Goal: Transaction & Acquisition: Book appointment/travel/reservation

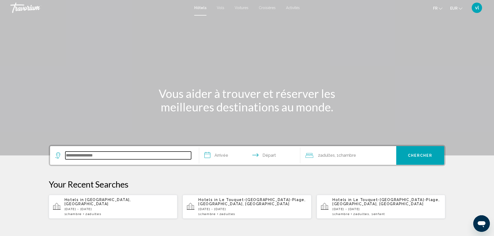
click at [76, 154] on input "Search widget" at bounding box center [128, 156] width 126 height 8
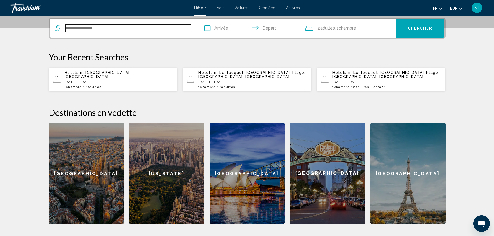
scroll to position [128, 0]
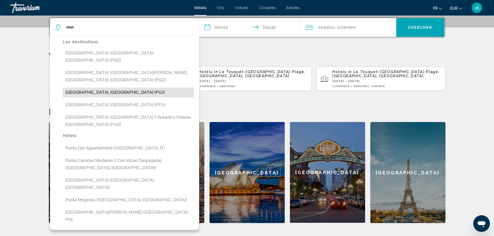
click at [98, 88] on button "[GEOGRAPHIC_DATA], [GEOGRAPHIC_DATA] (PUJ)" at bounding box center [128, 93] width 131 height 10
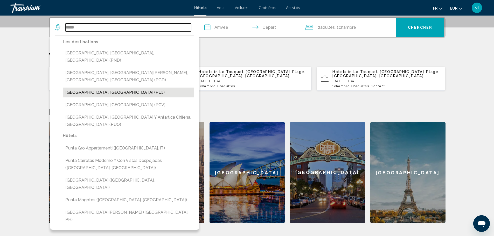
type input "**********"
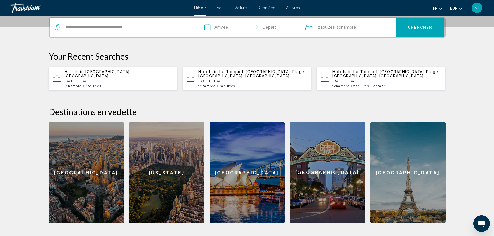
click at [212, 28] on input "**********" at bounding box center [250, 28] width 103 height 20
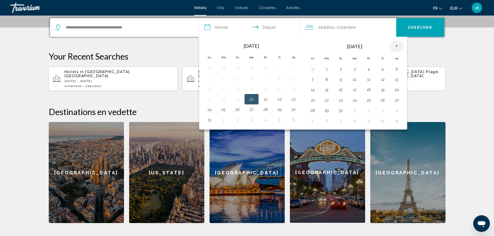
click at [397, 47] on th "Next month" at bounding box center [397, 45] width 14 height 11
click at [397, 89] on button "18" at bounding box center [397, 89] width 8 height 7
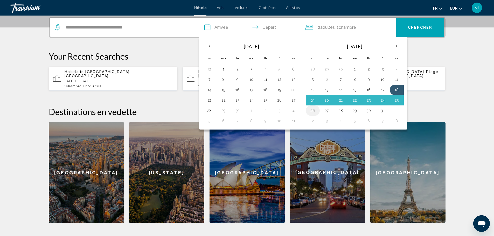
click at [313, 110] on button "26" at bounding box center [313, 110] width 8 height 7
type input "**********"
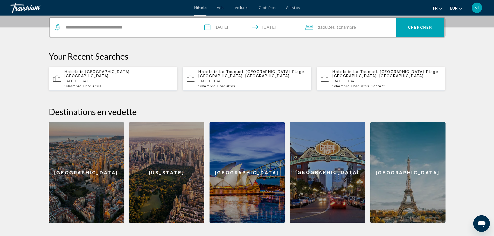
click at [425, 29] on span "Chercher" at bounding box center [420, 28] width 25 height 4
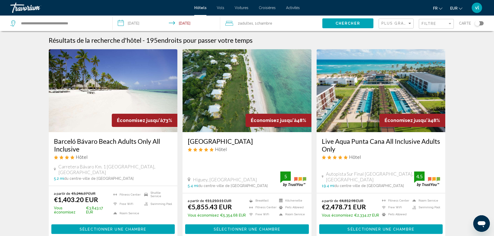
click at [87, 104] on img "Main content" at bounding box center [113, 90] width 129 height 83
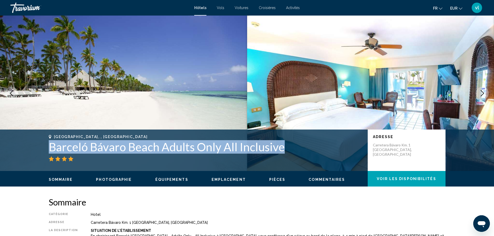
drag, startPoint x: 47, startPoint y: 146, endPoint x: 283, endPoint y: 151, distance: 236.1
click at [283, 151] on div "[GEOGRAPHIC_DATA], , [GEOGRAPHIC_DATA] Barceló [GEOGRAPHIC_DATA] Adults Only Al…" at bounding box center [247, 150] width 418 height 31
copy h1 "Barceló Bávaro Beach Adults Only All Inclusive"
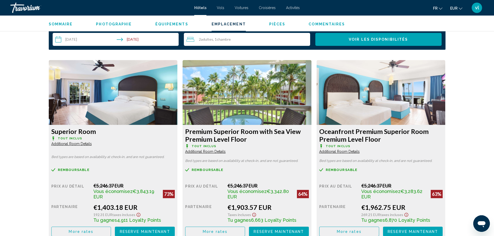
scroll to position [692, 0]
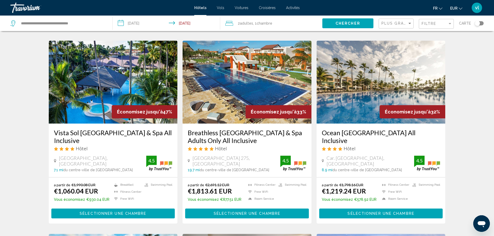
scroll to position [208, 0]
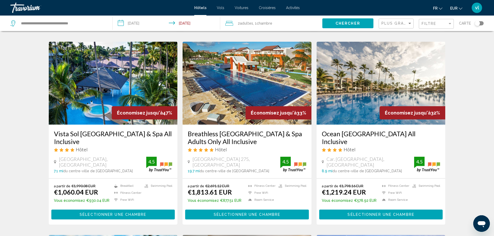
click at [100, 213] on span "Sélectionner une chambre" at bounding box center [113, 215] width 67 height 4
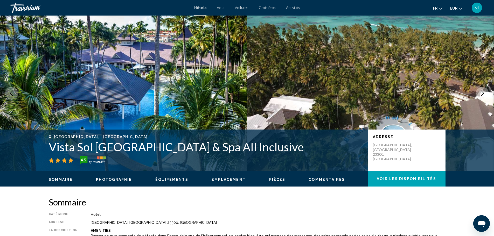
drag, startPoint x: 47, startPoint y: 146, endPoint x: 313, endPoint y: 149, distance: 265.8
click at [313, 149] on div "[GEOGRAPHIC_DATA], , [GEOGRAPHIC_DATA] Sol [GEOGRAPHIC_DATA] & Spa All Inclusiv…" at bounding box center [247, 150] width 418 height 31
copy h1 "Vista Sol [GEOGRAPHIC_DATA] & Spa All Inclusive"
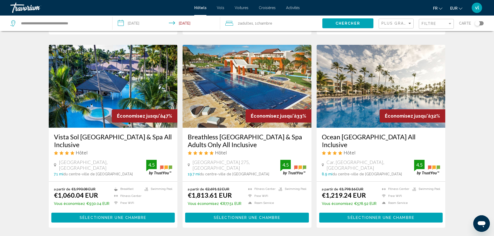
scroll to position [207, 0]
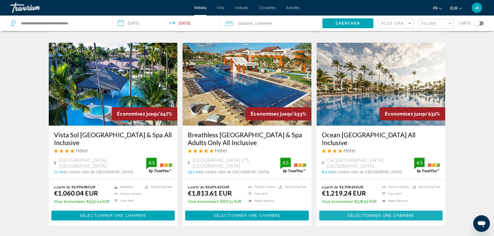
click at [368, 214] on span "Sélectionner une chambre" at bounding box center [381, 216] width 67 height 4
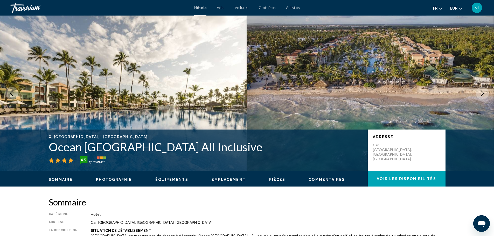
drag, startPoint x: 47, startPoint y: 146, endPoint x: 276, endPoint y: 153, distance: 229.4
click at [276, 153] on div "[GEOGRAPHIC_DATA], , [GEOGRAPHIC_DATA] [GEOGRAPHIC_DATA] All Inclusive 4.5 Adre…" at bounding box center [247, 150] width 418 height 31
copy h1 "Ocean [GEOGRAPHIC_DATA] All Inclusive"
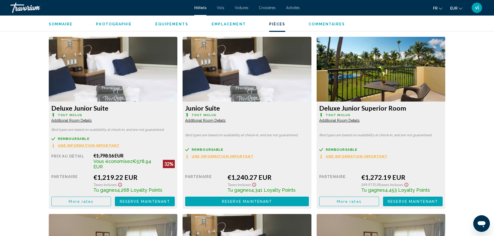
scroll to position [712, 0]
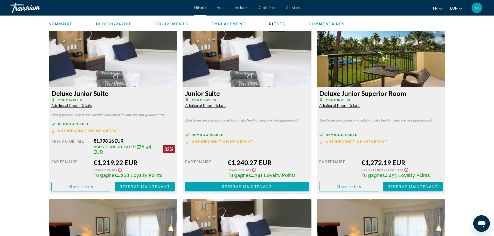
click at [220, 8] on span "Vols" at bounding box center [221, 8] width 8 height 4
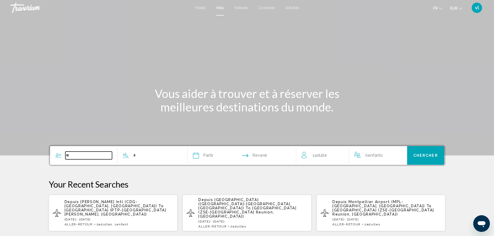
click at [78, 154] on input "Search widget" at bounding box center [88, 156] width 47 height 8
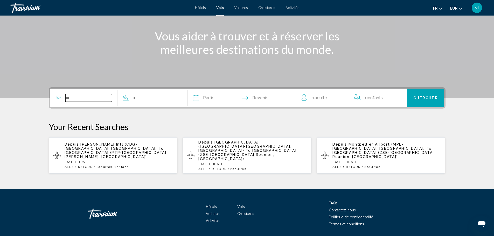
scroll to position [66, 0]
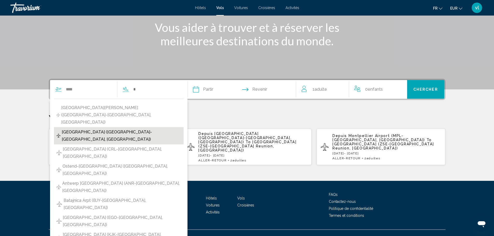
click at [93, 129] on span "[GEOGRAPHIC_DATA] ([GEOGRAPHIC_DATA]-[GEOGRAPHIC_DATA], [GEOGRAPHIC_DATA])" at bounding box center [121, 136] width 119 height 15
type input "**********"
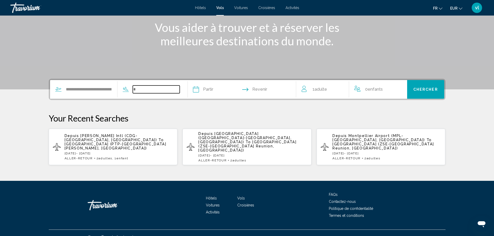
click at [134, 88] on input "Search widget" at bounding box center [156, 90] width 47 height 8
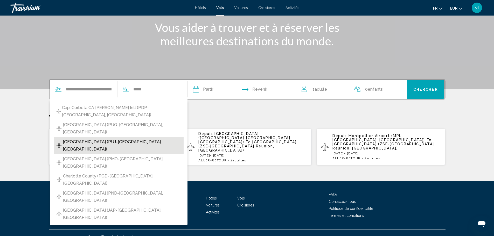
click at [88, 138] on span "[GEOGRAPHIC_DATA] (PUJ-[GEOGRAPHIC_DATA], [GEOGRAPHIC_DATA])" at bounding box center [122, 145] width 118 height 15
type input "**********"
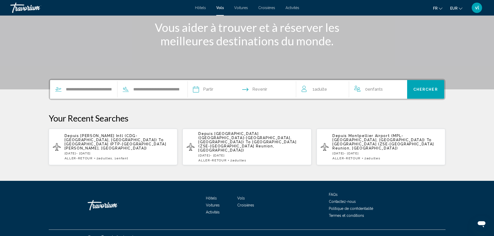
click at [197, 90] on input "Depart date" at bounding box center [219, 90] width 54 height 20
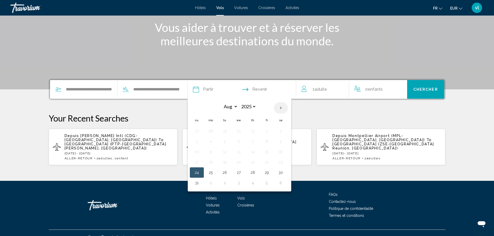
click at [282, 108] on th "Next month" at bounding box center [281, 107] width 14 height 11
select select "*"
click at [282, 153] on button "18" at bounding box center [281, 151] width 8 height 7
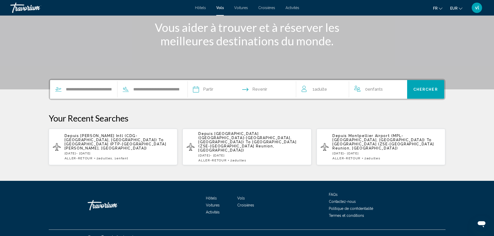
type input "**********"
select select "*"
click at [264, 90] on input "Return date" at bounding box center [272, 90] width 54 height 20
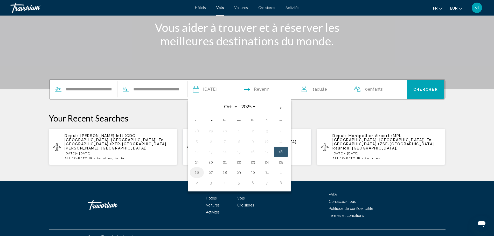
click at [198, 173] on button "26" at bounding box center [197, 172] width 8 height 7
type input "**********"
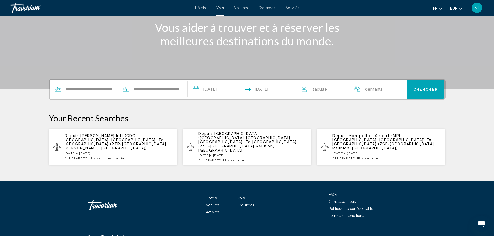
click at [317, 90] on span "Adulte" at bounding box center [321, 89] width 12 height 5
click at [342, 88] on icon "Increment adults" at bounding box center [341, 88] width 5 height 6
click at [431, 90] on span "Chercher" at bounding box center [425, 90] width 25 height 4
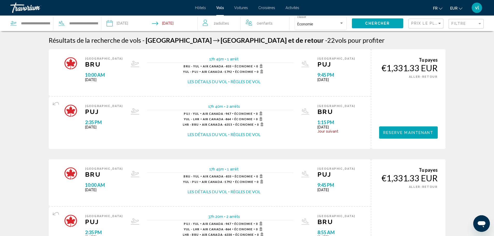
click at [200, 10] on div "Hôtels Vols Voitures Croisières Activités Hôtels Vols Voitures Croisières Activ…" at bounding box center [247, 7] width 494 height 11
click at [200, 9] on span "Hôtels" at bounding box center [200, 8] width 11 height 4
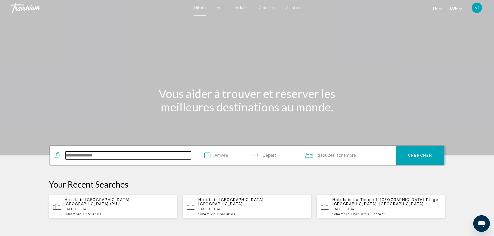
click at [80, 156] on input "Search widget" at bounding box center [128, 156] width 126 height 8
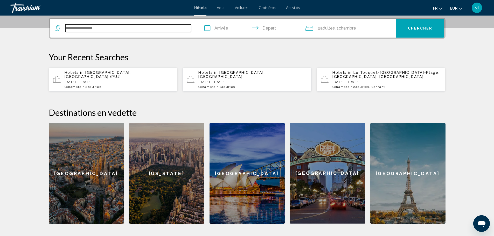
scroll to position [128, 0]
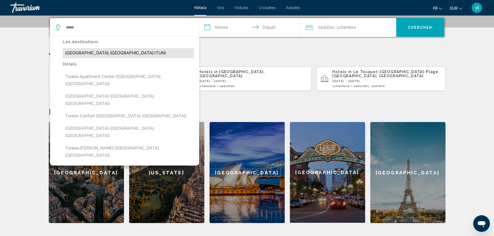
click at [80, 51] on button "[GEOGRAPHIC_DATA], [GEOGRAPHIC_DATA] (TUN)" at bounding box center [128, 53] width 131 height 10
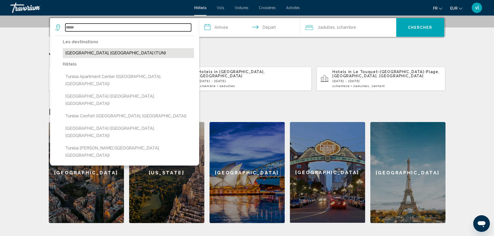
type input "**********"
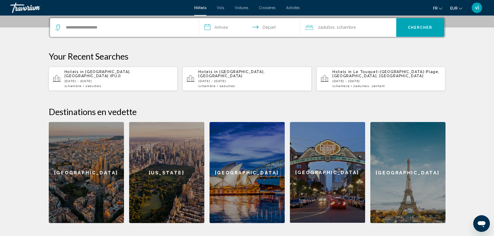
click at [220, 30] on input "**********" at bounding box center [250, 28] width 103 height 20
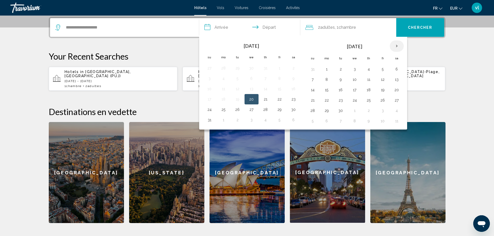
click at [395, 45] on th "Next month" at bounding box center [397, 45] width 14 height 11
click at [293, 90] on button "18" at bounding box center [293, 89] width 8 height 7
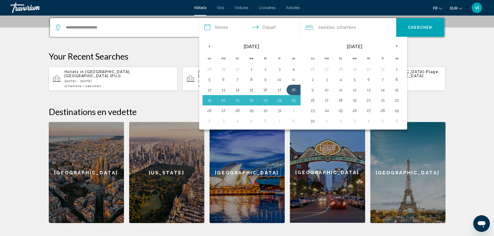
drag, startPoint x: 209, startPoint y: 112, endPoint x: 213, endPoint y: 109, distance: 5.5
click at [213, 109] on button "26" at bounding box center [209, 110] width 8 height 7
type input "**********"
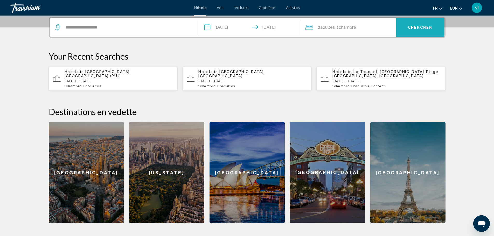
click at [423, 28] on span "Chercher" at bounding box center [420, 28] width 25 height 4
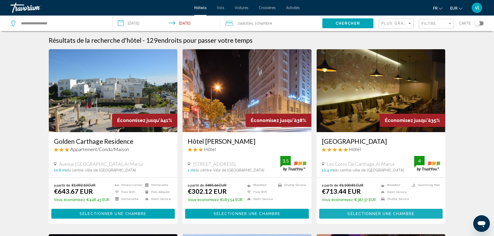
click at [376, 214] on span "Sélectionner une chambre" at bounding box center [381, 214] width 67 height 4
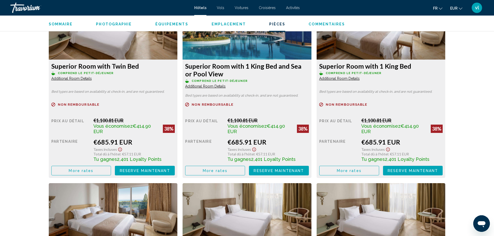
scroll to position [743, 0]
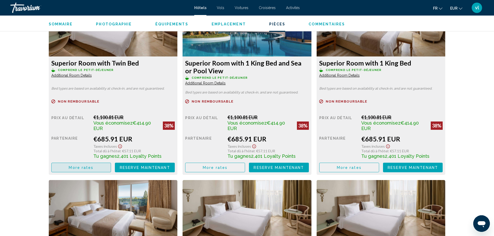
click at [89, 166] on span "More rates" at bounding box center [81, 168] width 25 height 4
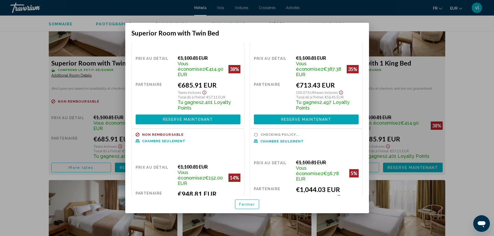
scroll to position [0, 0]
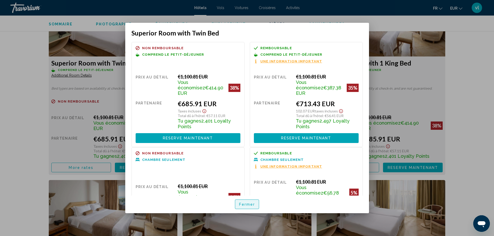
click at [247, 202] on button "Fermer" at bounding box center [247, 205] width 24 height 10
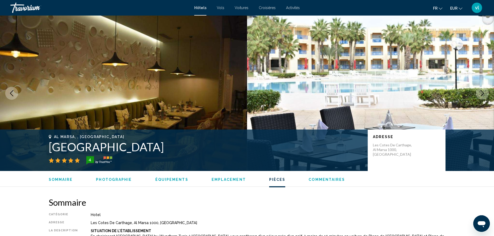
scroll to position [743, 0]
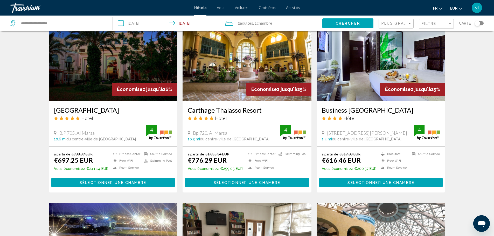
scroll to position [251, 0]
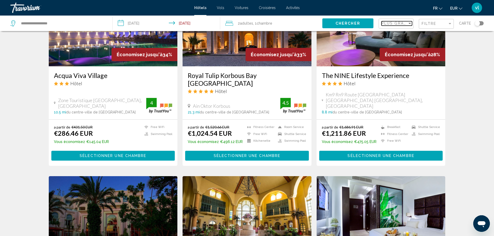
click at [396, 24] on span "Plus grandes économies" at bounding box center [413, 23] width 62 height 4
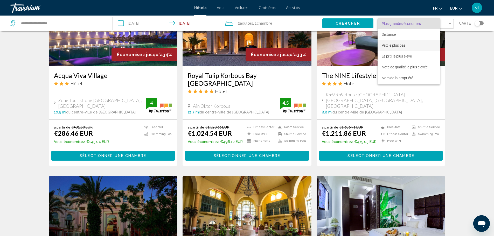
click at [399, 44] on span "Prix le plus bas" at bounding box center [394, 45] width 24 height 4
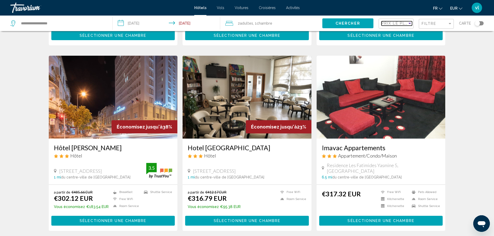
scroll to position [175, 0]
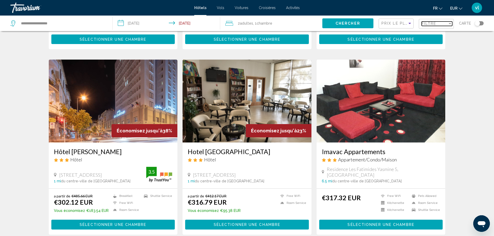
click at [448, 23] on div "Filter" at bounding box center [450, 24] width 5 height 4
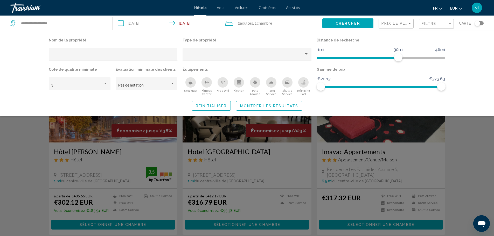
click at [304, 84] on icon "Swimming Pool" at bounding box center [303, 84] width 4 height 1
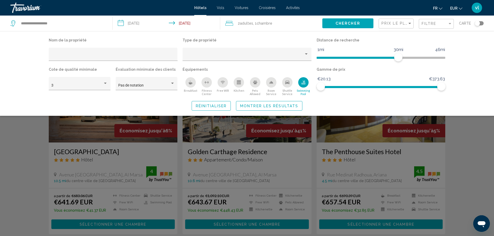
click at [253, 107] on span "Montrer les résultats" at bounding box center [269, 106] width 58 height 4
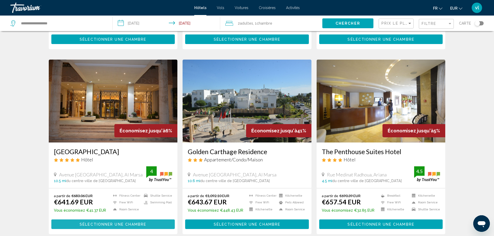
click at [93, 223] on span "Sélectionner une chambre" at bounding box center [113, 225] width 67 height 4
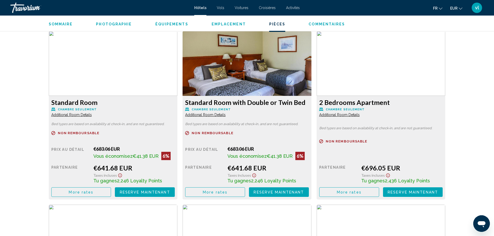
scroll to position [698, 0]
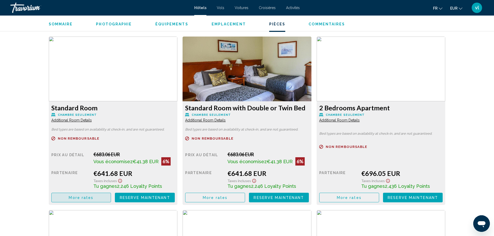
click at [79, 197] on span "More rates" at bounding box center [81, 198] width 25 height 4
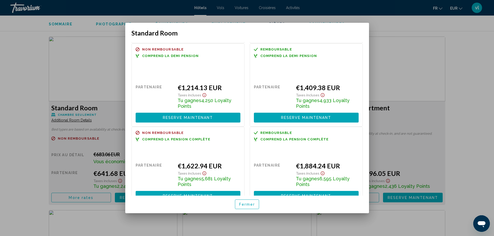
scroll to position [191, 0]
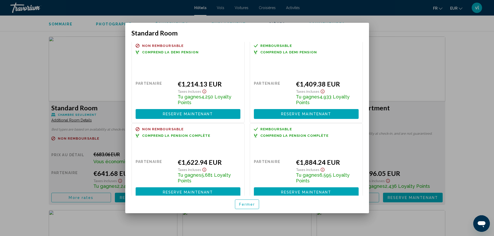
click at [251, 206] on span "Fermer" at bounding box center [247, 205] width 16 height 4
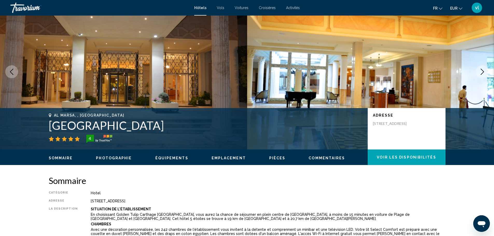
scroll to position [0, 0]
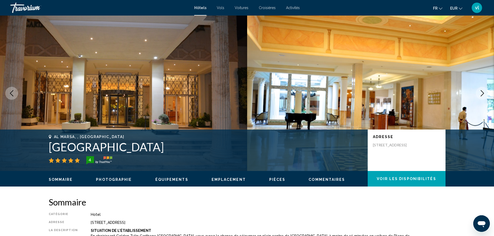
drag, startPoint x: 44, startPoint y: 146, endPoint x: 196, endPoint y: 151, distance: 152.3
click at [196, 151] on div "Al Marsa, , [GEOGRAPHIC_DATA] [GEOGRAPHIC_DATA] [STREET_ADDRESS]" at bounding box center [247, 150] width 418 height 31
copy h1 "[GEOGRAPHIC_DATA]"
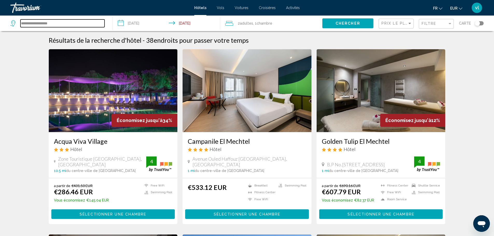
drag, startPoint x: 60, startPoint y: 25, endPoint x: 19, endPoint y: 21, distance: 41.2
click at [19, 21] on div "**********" at bounding box center [57, 23] width 94 height 8
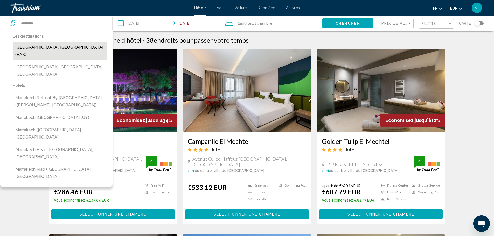
click at [30, 46] on button "[GEOGRAPHIC_DATA], [GEOGRAPHIC_DATA] (RAK)" at bounding box center [60, 51] width 95 height 17
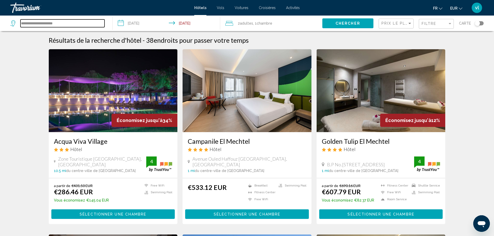
drag, startPoint x: 77, startPoint y: 23, endPoint x: 18, endPoint y: 23, distance: 58.1
click at [18, 23] on div "**********" at bounding box center [57, 23] width 94 height 8
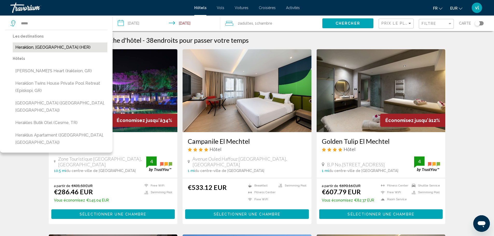
click at [27, 48] on button "Heraklion, [GEOGRAPHIC_DATA] (HER)" at bounding box center [60, 48] width 95 height 10
type input "**********"
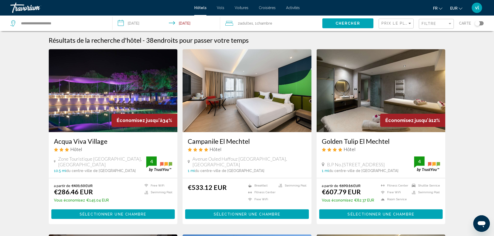
click at [347, 22] on span "Chercher" at bounding box center [348, 24] width 25 height 4
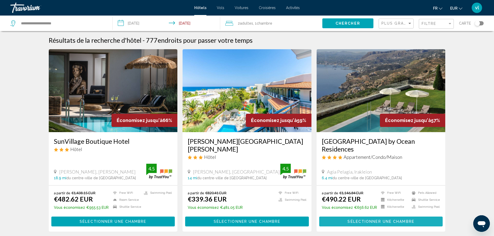
click at [362, 220] on span "Sélectionner une chambre" at bounding box center [381, 222] width 67 height 4
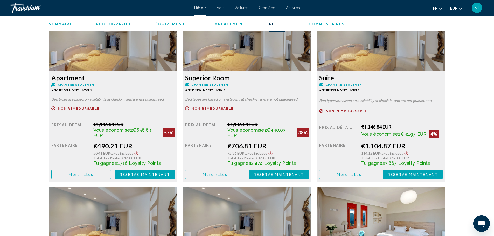
scroll to position [730, 0]
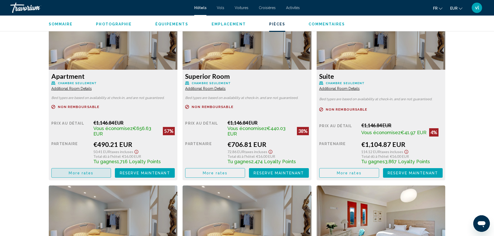
click at [65, 173] on button "More rates" at bounding box center [81, 173] width 60 height 10
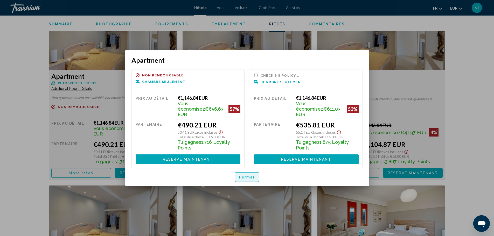
click at [243, 175] on span "Fermer" at bounding box center [247, 177] width 16 height 4
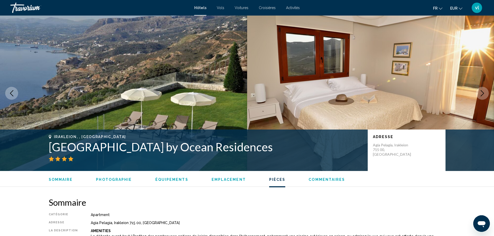
scroll to position [730, 0]
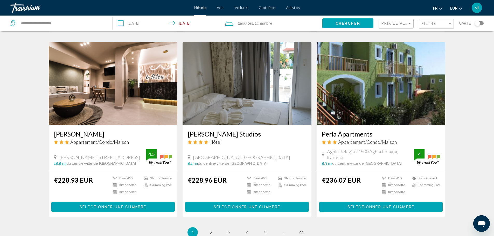
scroll to position [579, 0]
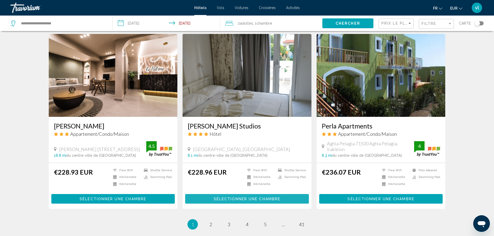
click at [255, 197] on span "Sélectionner une chambre" at bounding box center [247, 199] width 67 height 4
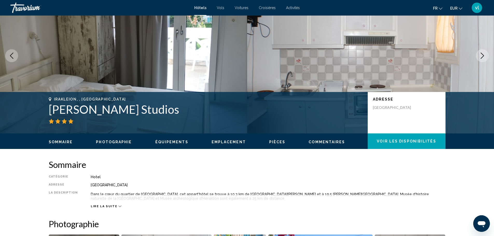
scroll to position [27, 0]
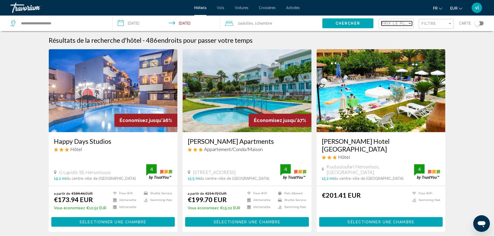
click at [408, 24] on div "Sort by" at bounding box center [409, 23] width 3 height 1
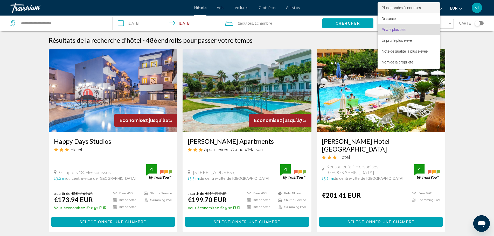
click at [416, 6] on span "Plus grandes économies" at bounding box center [401, 8] width 39 height 4
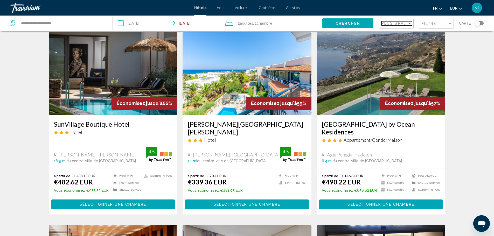
scroll to position [9, 0]
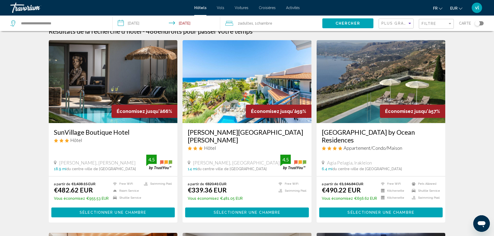
click at [111, 211] on span "Sélectionner une chambre" at bounding box center [113, 213] width 67 height 4
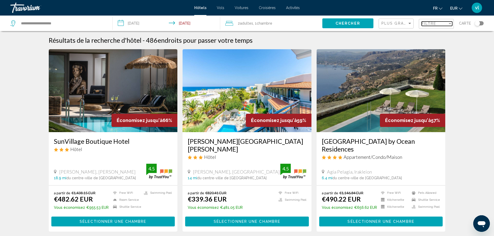
click at [429, 23] on span "Filtre" at bounding box center [429, 24] width 15 height 4
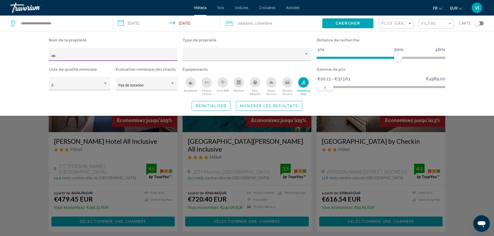
type input "***"
click at [249, 107] on span "Montrer les résultats" at bounding box center [269, 106] width 58 height 4
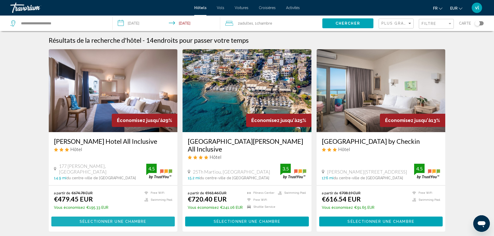
click at [104, 221] on span "Sélectionner une chambre" at bounding box center [113, 222] width 67 height 4
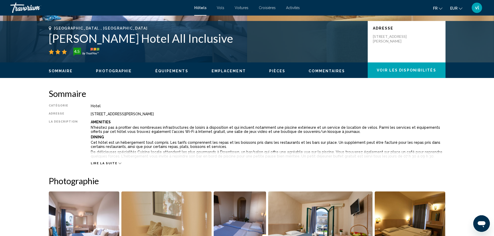
scroll to position [83, 0]
